Goal: Transaction & Acquisition: Obtain resource

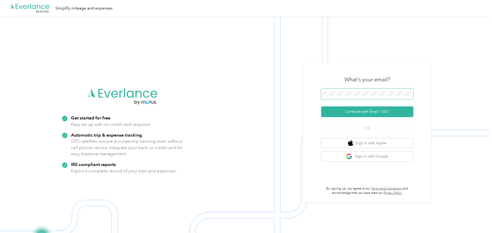
click at [346, 89] on span at bounding box center [367, 94] width 92 height 11
click at [346, 90] on span at bounding box center [367, 94] width 92 height 11
click at [363, 114] on button "Continue with Email / SSO" at bounding box center [367, 112] width 92 height 11
click at [346, 90] on span at bounding box center [367, 94] width 92 height 11
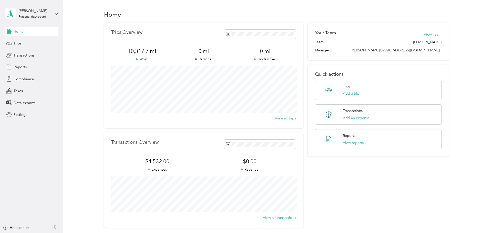
click at [224, 128] on div "Trips Overview 10,317.7 mi Work 0 mi Personal 0 mi Unclassified View all trips" at bounding box center [203, 76] width 199 height 106
click at [11, 47] on div "Trips" at bounding box center [32, 43] width 54 height 9
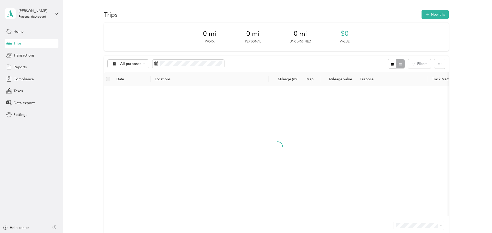
click at [11, 47] on div "Trips" at bounding box center [32, 43] width 54 height 9
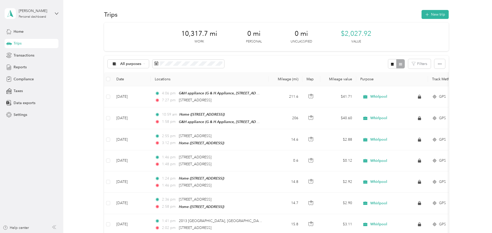
click at [18, 73] on div "Home Trips Transactions Reports Compliance Taxes Data exports Settings" at bounding box center [32, 73] width 54 height 93
click at [21, 62] on div "Home Trips Transactions Reports Compliance Taxes Data exports Settings" at bounding box center [32, 73] width 54 height 93
click at [21, 65] on span "Reports" at bounding box center [20, 67] width 13 height 5
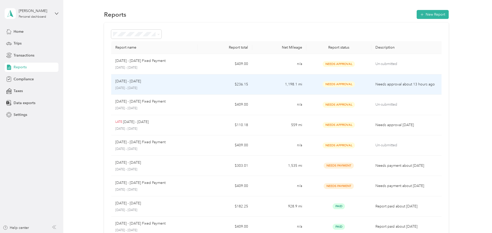
click at [204, 87] on td "$236.15" at bounding box center [225, 85] width 54 height 21
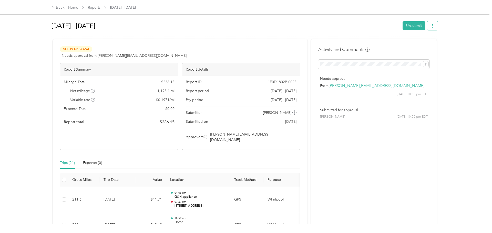
click at [432, 26] on button "button" at bounding box center [432, 25] width 11 height 9
click at [426, 42] on span "Download" at bounding box center [420, 44] width 17 height 5
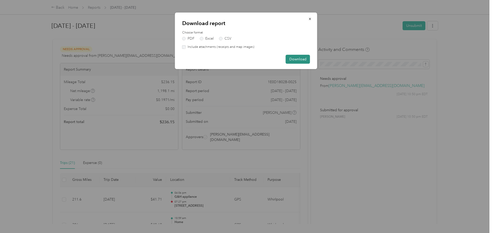
click at [293, 58] on button "Download" at bounding box center [298, 59] width 24 height 9
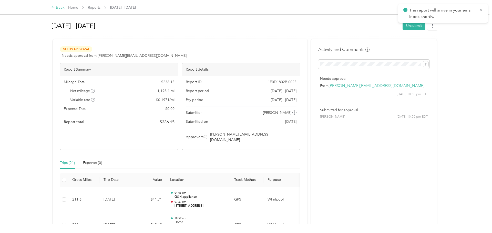
click at [54, 5] on div "Back" at bounding box center [57, 8] width 13 height 6
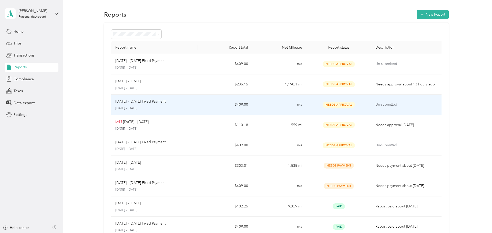
click at [270, 107] on td "n/a" at bounding box center [279, 105] width 54 height 21
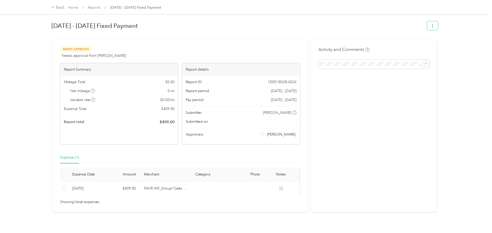
click at [434, 24] on span "button" at bounding box center [433, 26] width 4 height 4
click at [431, 40] on li "Download" at bounding box center [422, 44] width 38 height 9
click at [415, 44] on span "Download" at bounding box center [420, 44] width 17 height 5
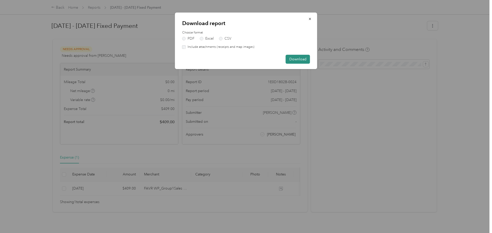
click at [296, 61] on button "Download" at bounding box center [298, 59] width 24 height 9
